Goal: Find specific page/section: Find specific page/section

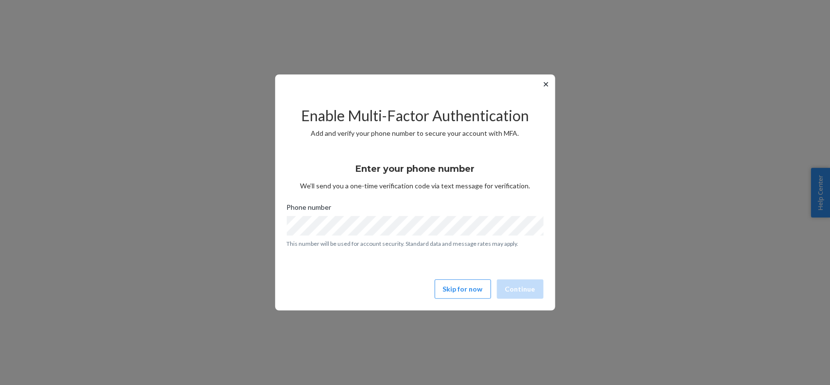
click at [547, 81] on button "✕" at bounding box center [546, 84] width 10 height 12
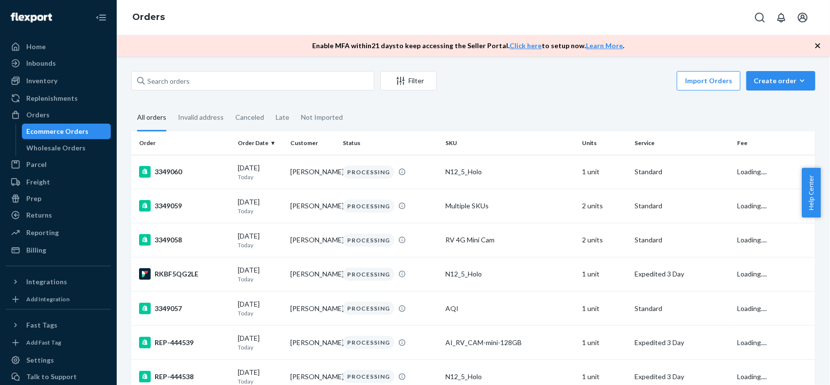
drag, startPoint x: 40, startPoint y: 73, endPoint x: 49, endPoint y: 71, distance: 8.4
click at [40, 74] on div "Inventory" at bounding box center [58, 81] width 103 height 14
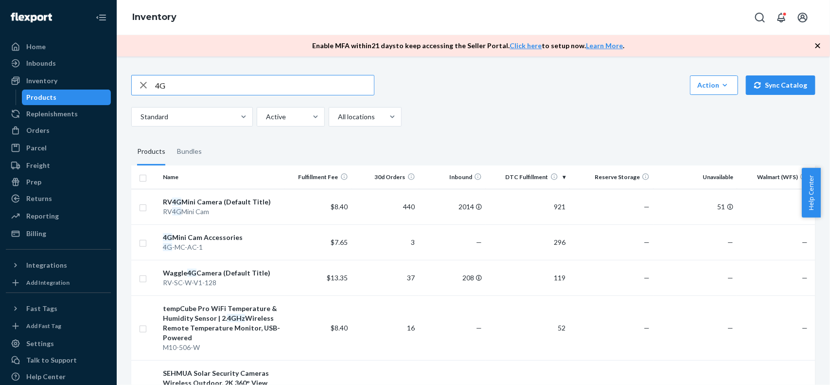
click at [212, 90] on input "4G" at bounding box center [264, 84] width 219 height 19
type input "4"
type input "access"
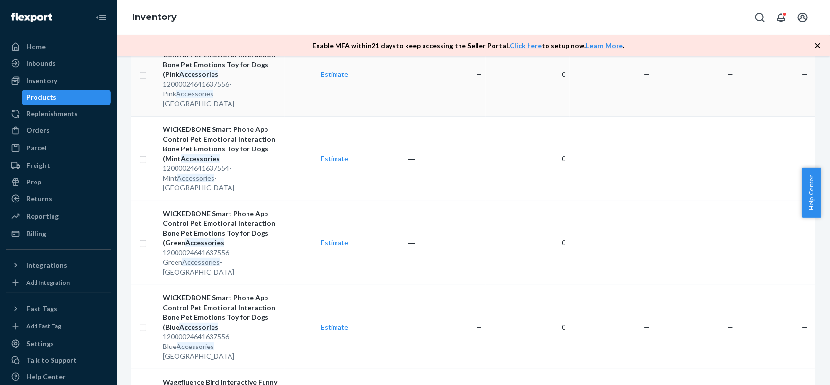
scroll to position [304, 0]
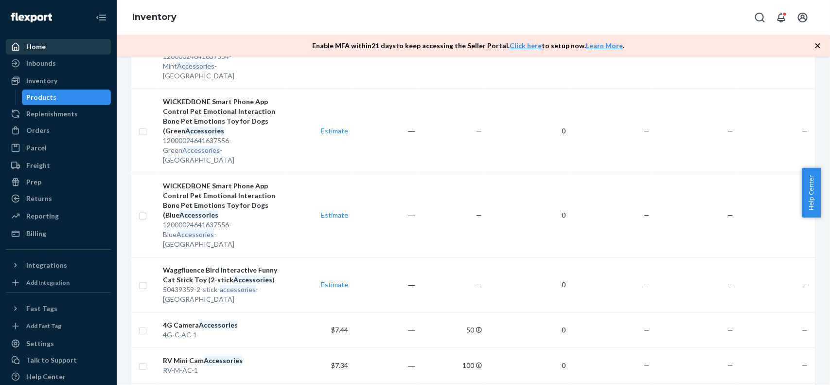
click at [35, 54] on link "Home" at bounding box center [58, 47] width 105 height 16
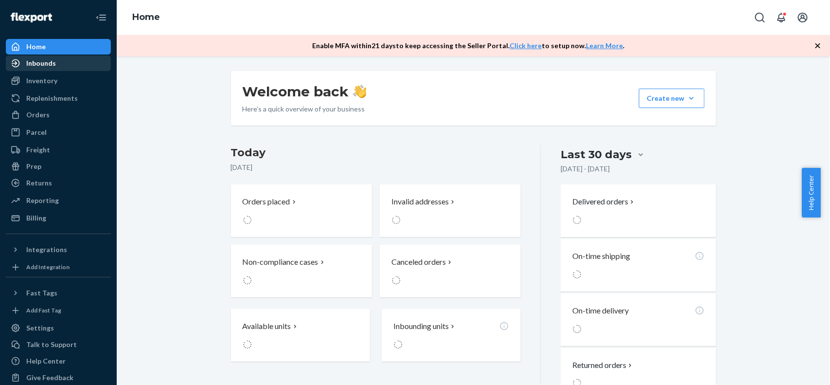
click at [37, 62] on div "Inbounds" at bounding box center [41, 63] width 30 height 10
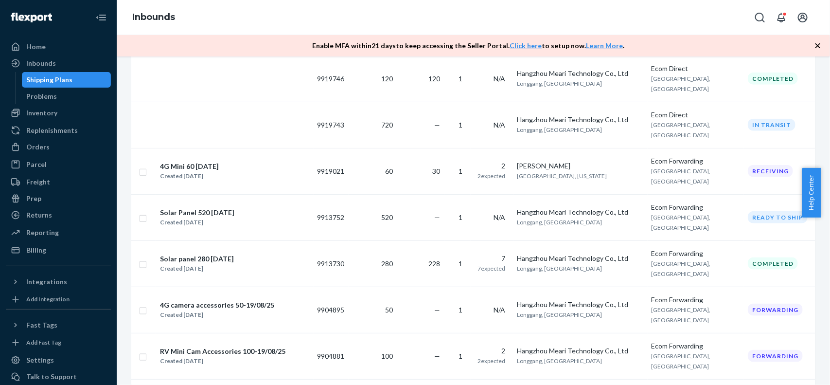
scroll to position [486, 0]
